Goal: Task Accomplishment & Management: Complete application form

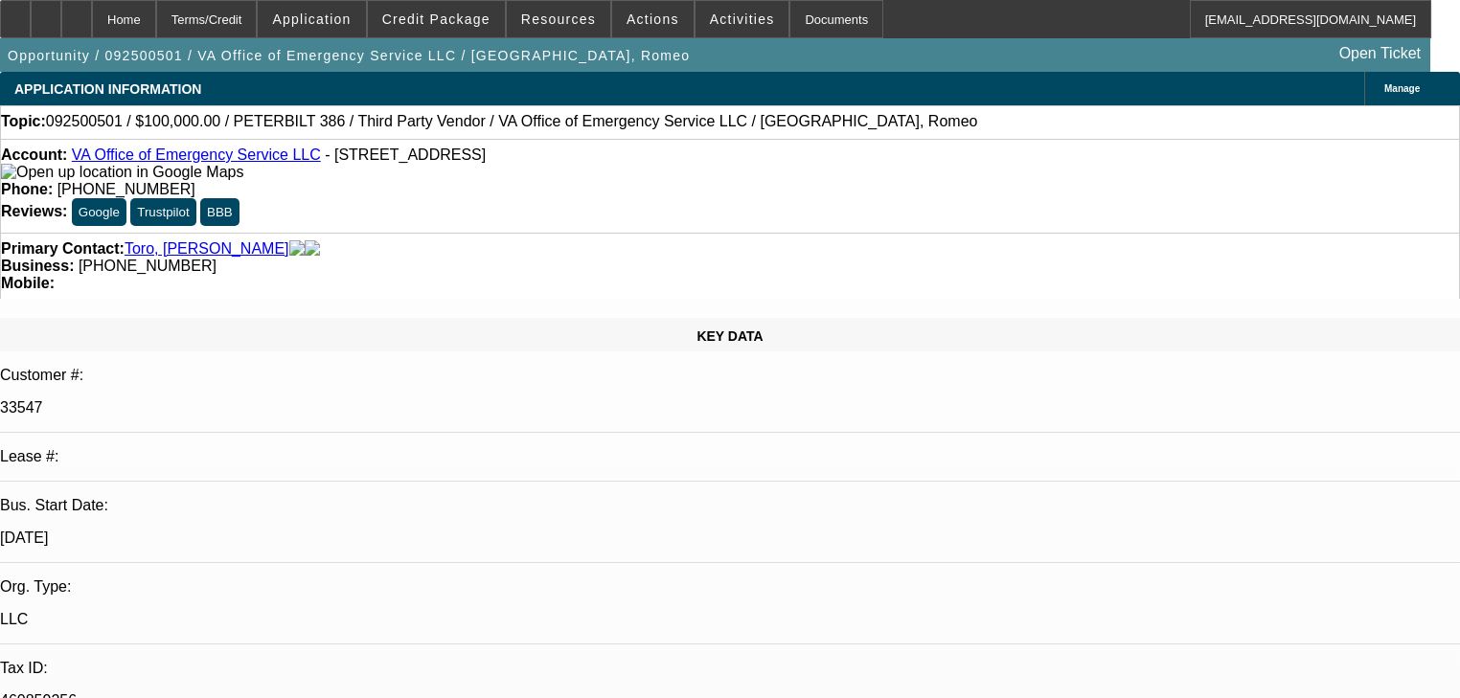
select select "0"
select select "2"
select select "0.1"
select select "4"
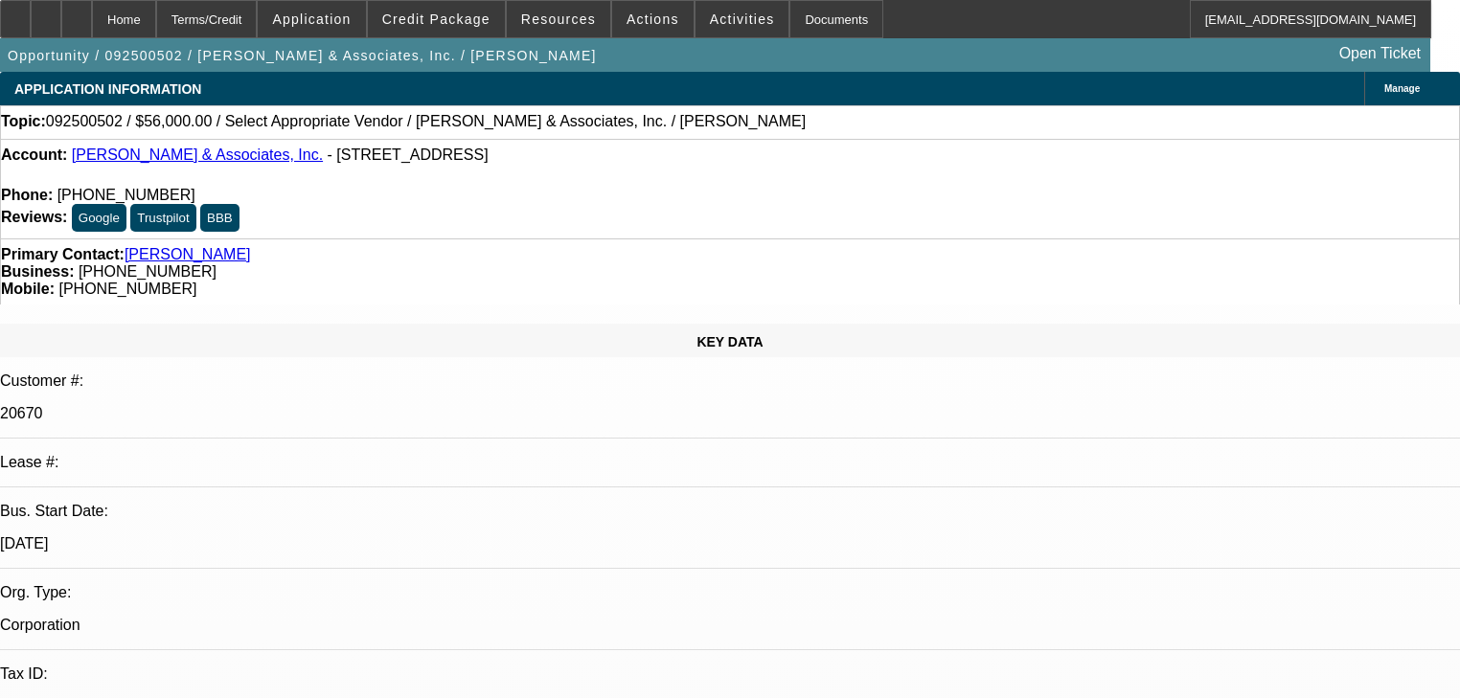
select select "0"
select select "2"
select select "0.1"
select select "4"
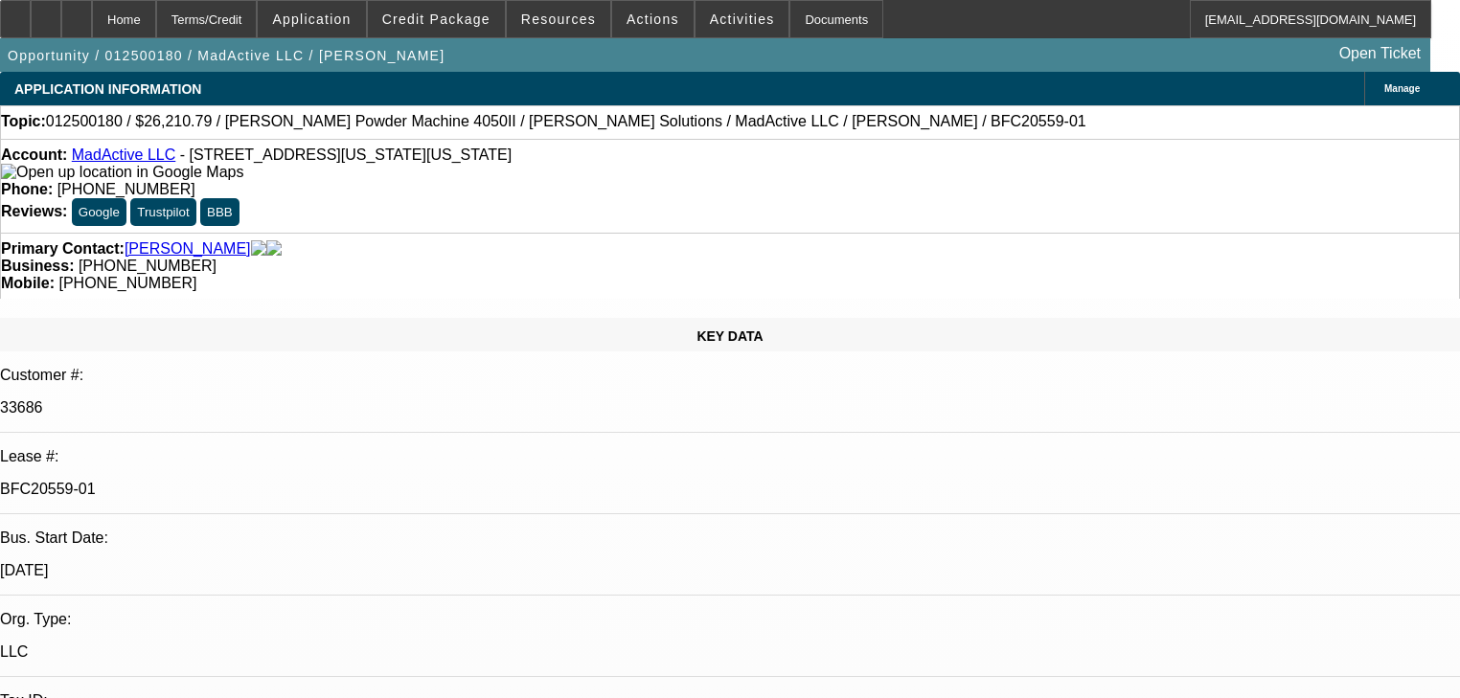
select select "0"
select select "6"
select select "0"
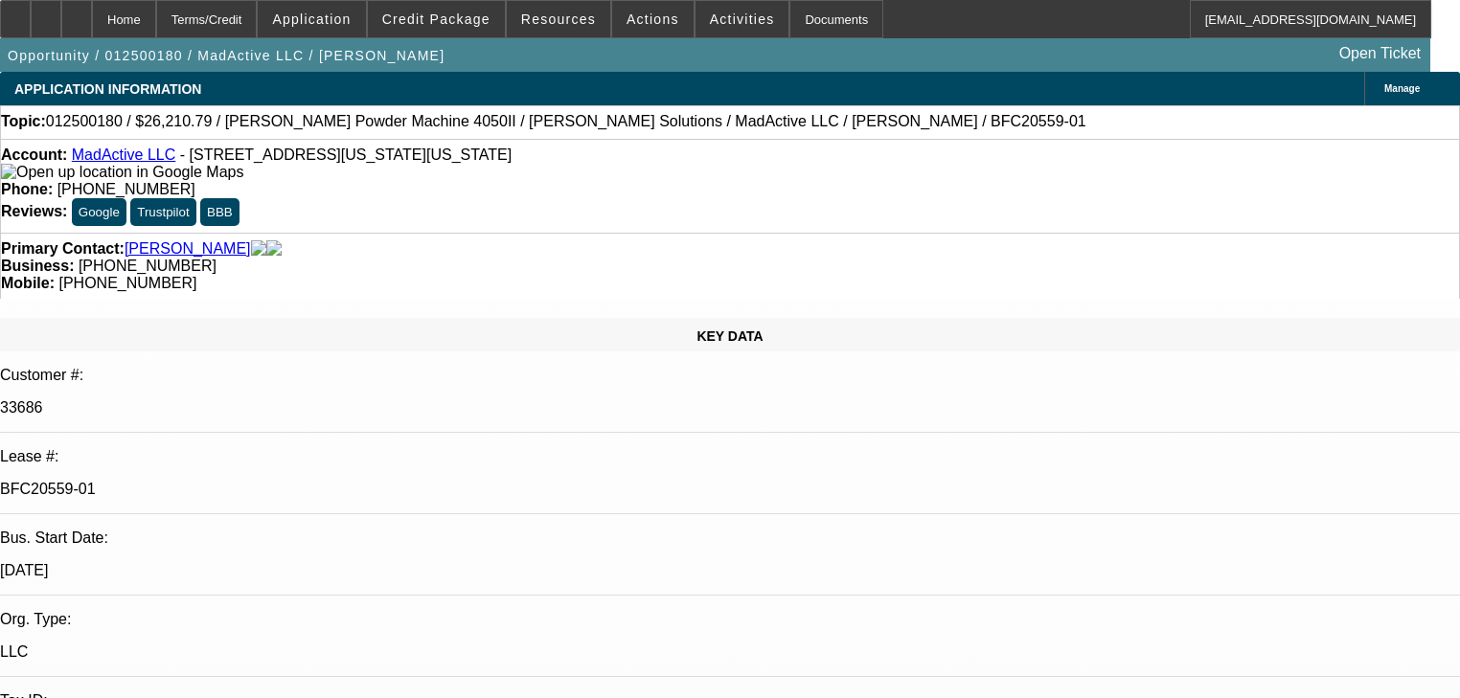
select select "0"
select select "6"
select select "0"
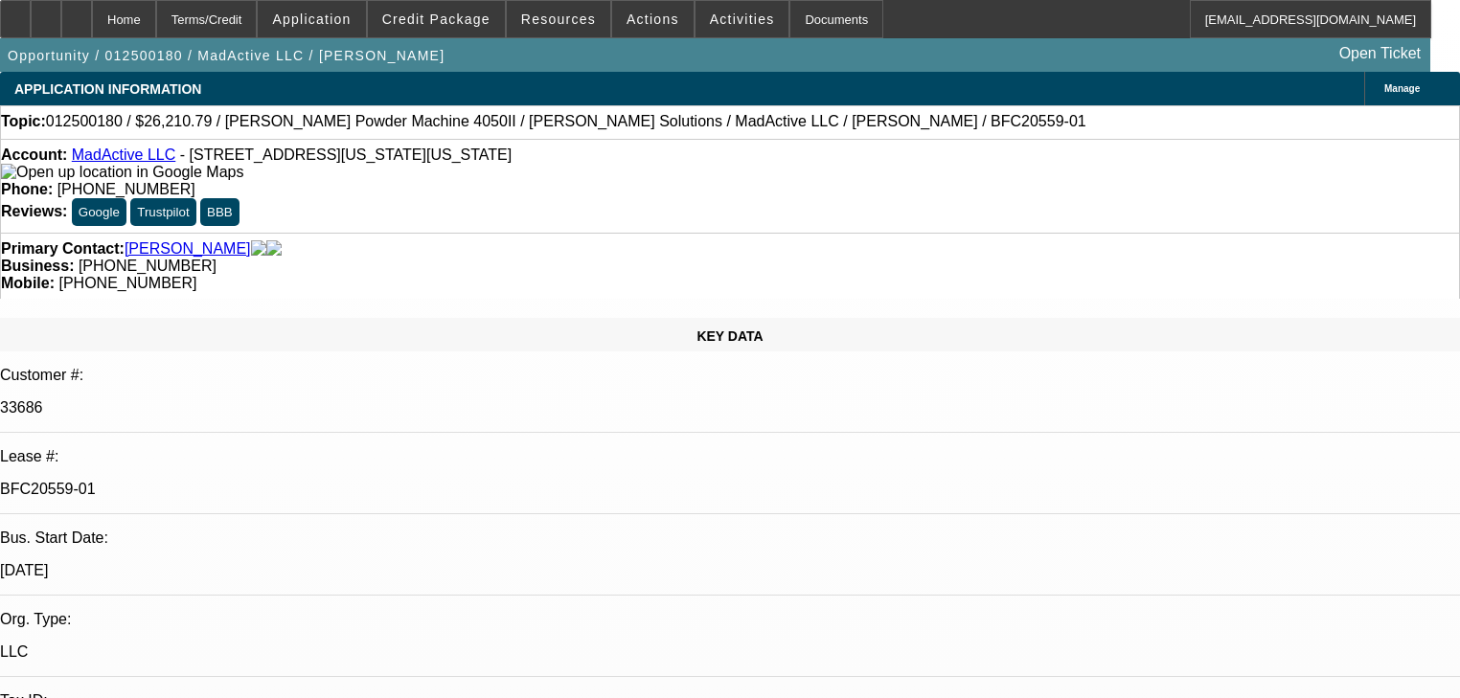
select select "0"
select select "6"
select select "0"
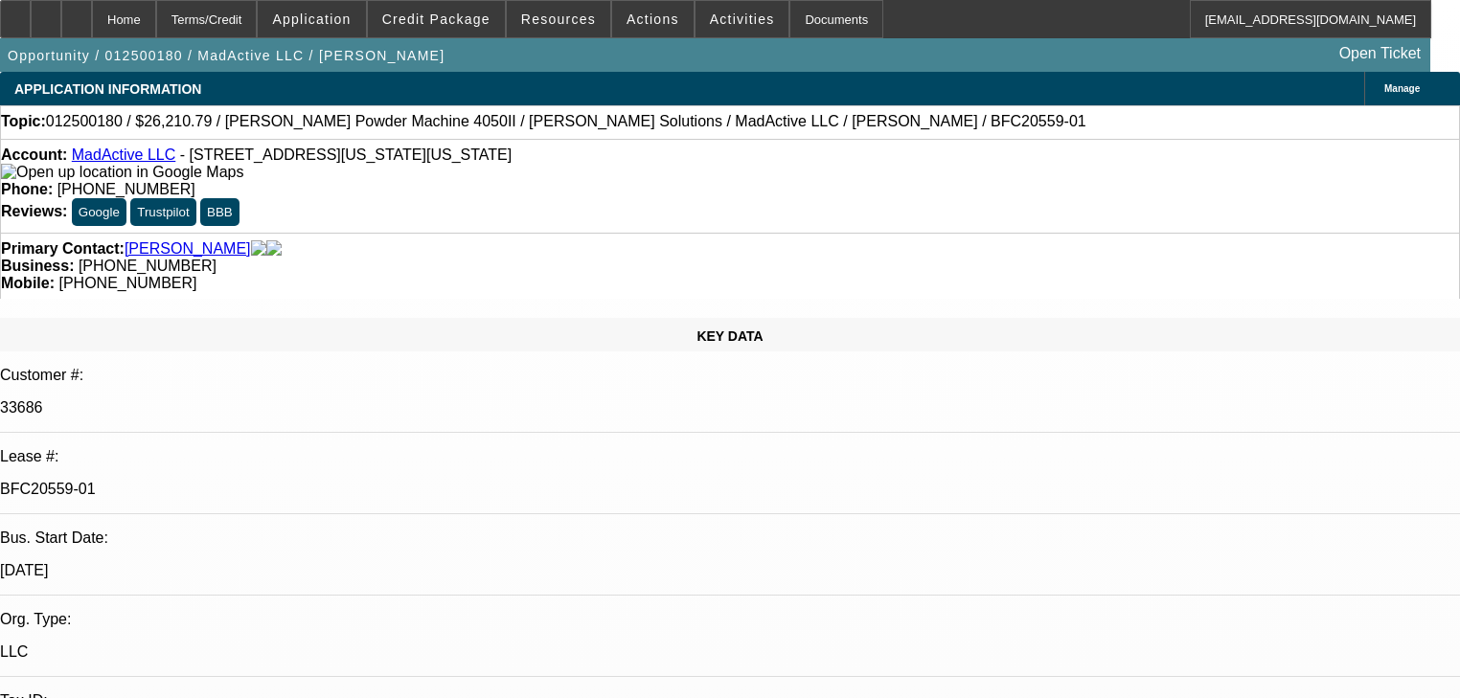
select select "6"
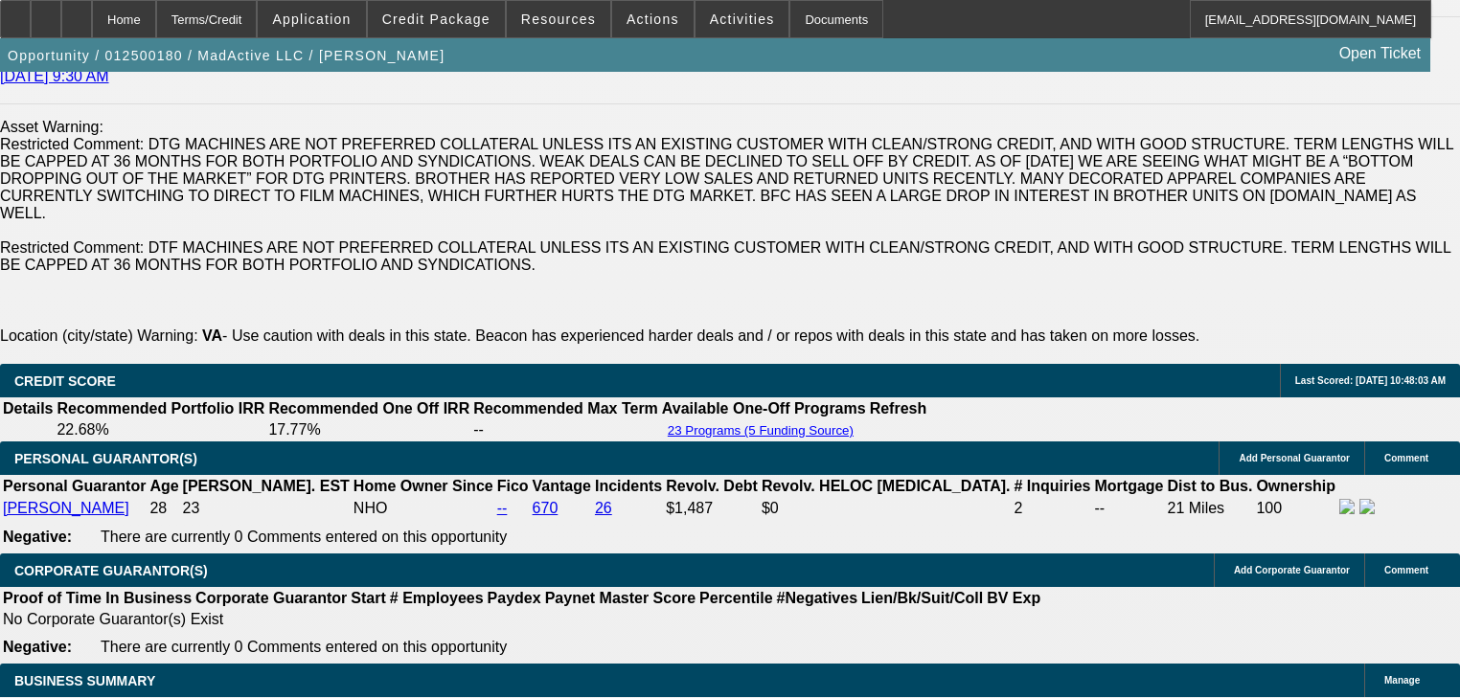
scroll to position [3373, 0]
